Goal: Transaction & Acquisition: Purchase product/service

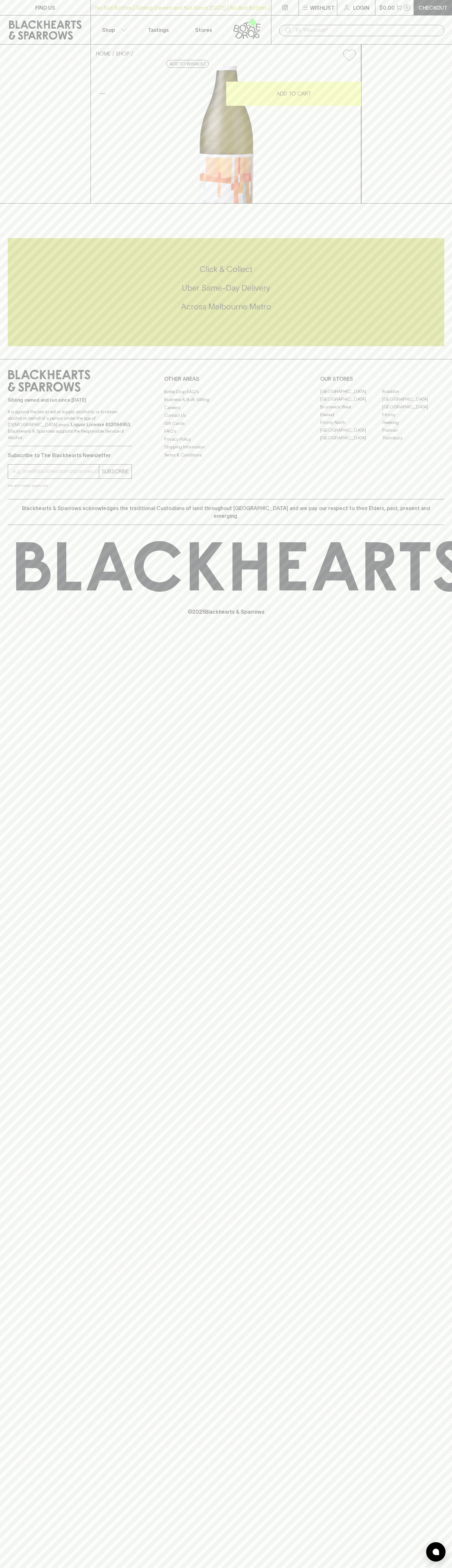
click at [430, 12] on link "Checkout" at bounding box center [433, 7] width 38 height 15
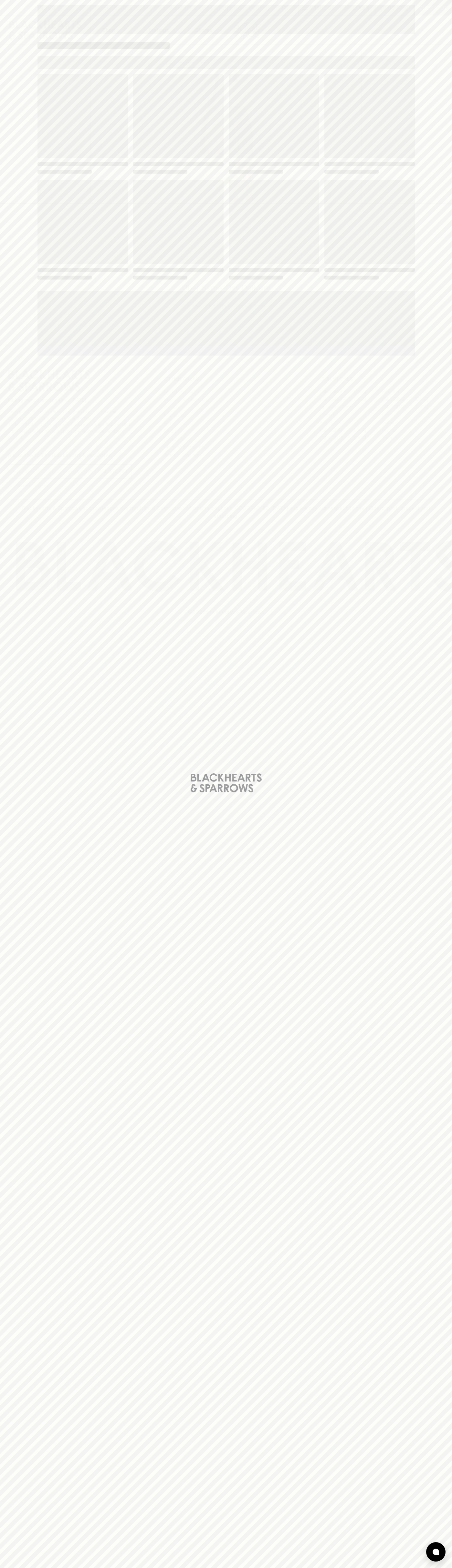
click at [439, 808] on div "Loading" at bounding box center [226, 784] width 452 height 1568
click at [434, 1567] on html "FIND US | No Bad Bottles | Sibling Owned and Run Since 2006 | No Bad Bottles | …" at bounding box center [226, 784] width 452 height 1568
click at [23, 1044] on div "Loading" at bounding box center [226, 784] width 452 height 1568
